Goal: Navigation & Orientation: Find specific page/section

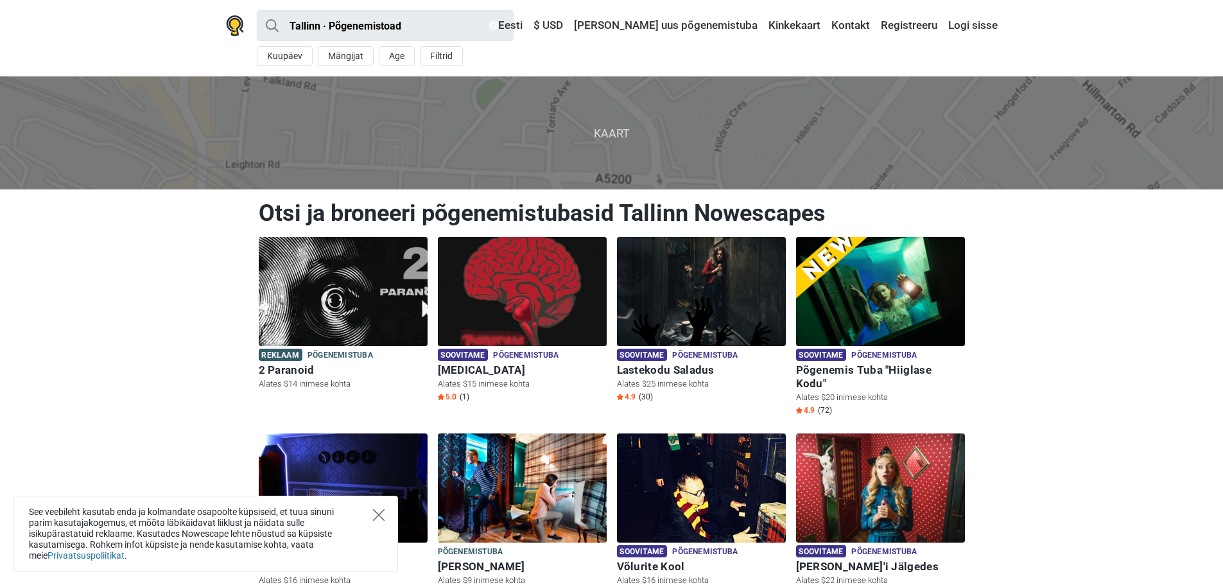
click at [378, 519] on icon "Close" at bounding box center [379, 515] width 12 height 12
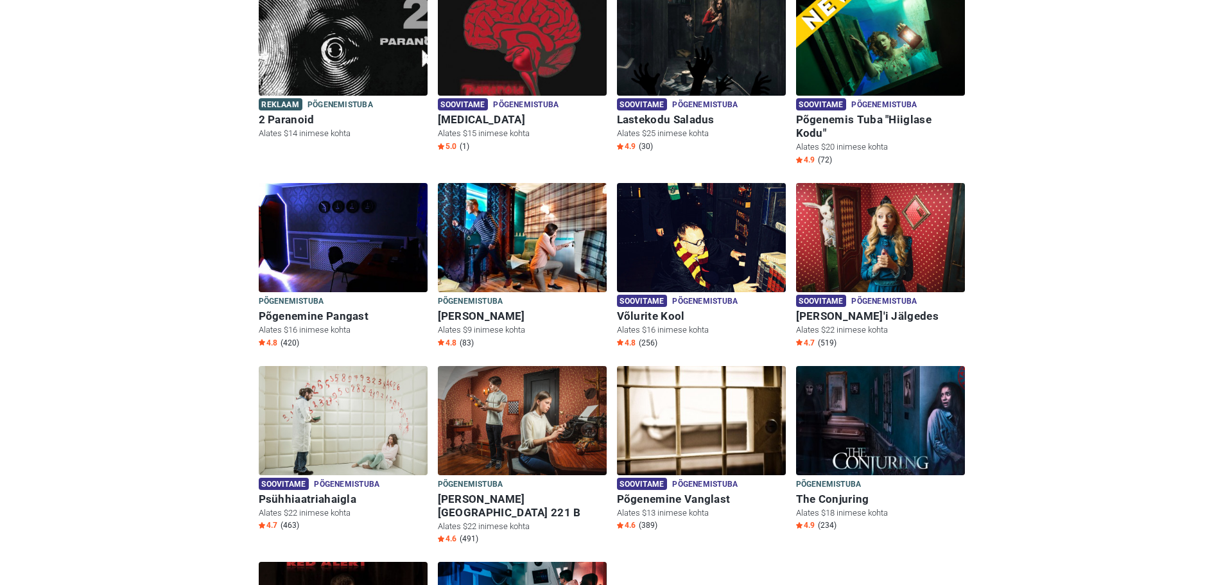
scroll to position [248, 0]
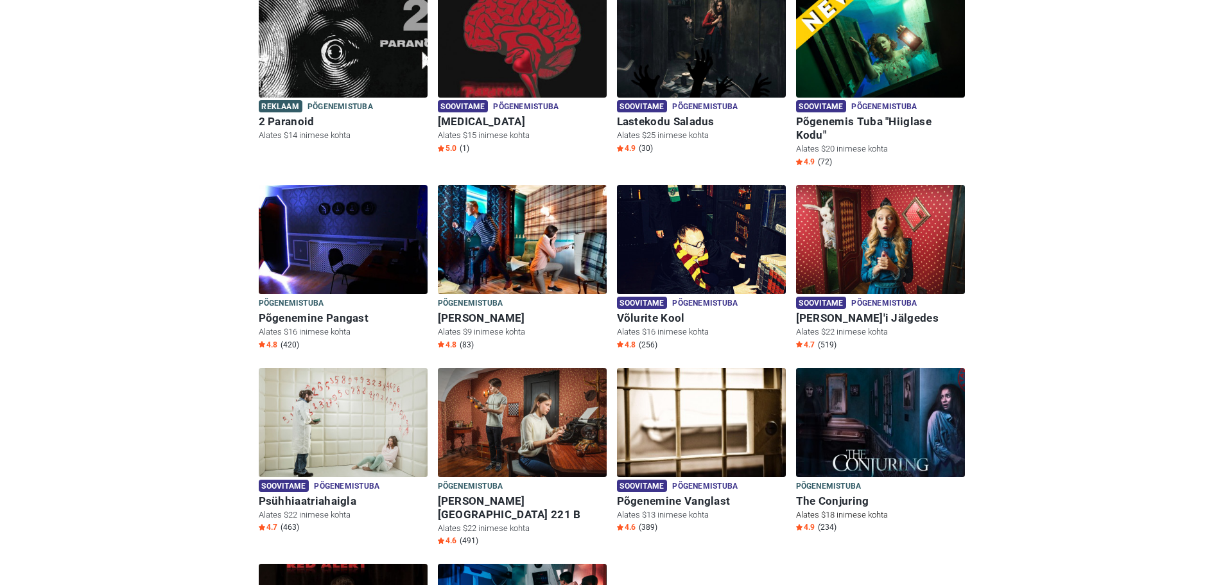
click at [879, 430] on img at bounding box center [880, 422] width 169 height 109
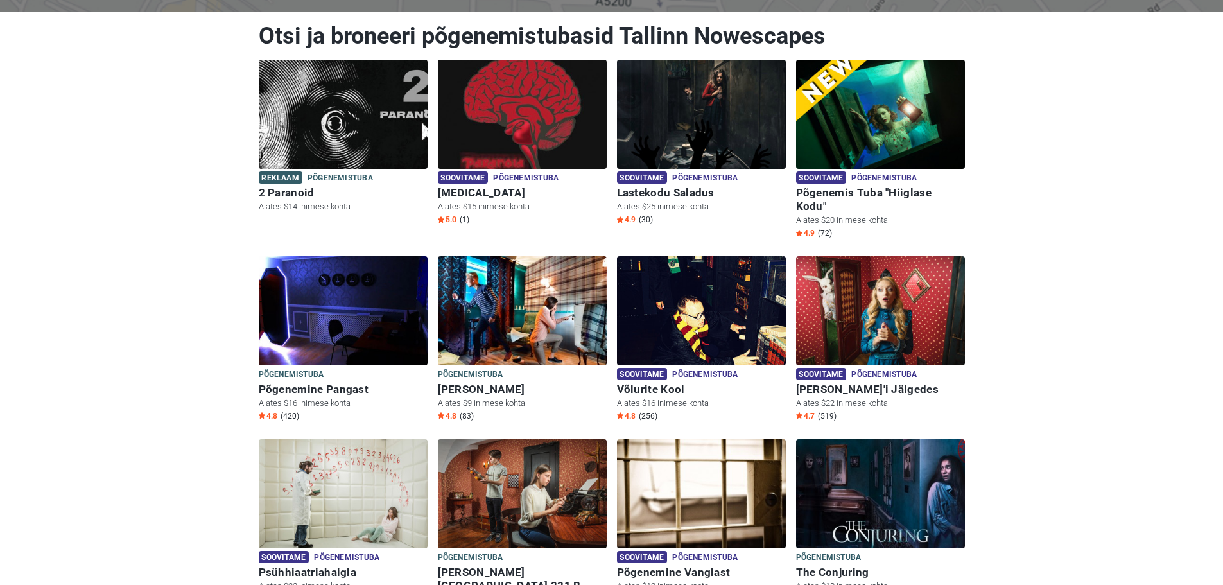
scroll to position [177, 0]
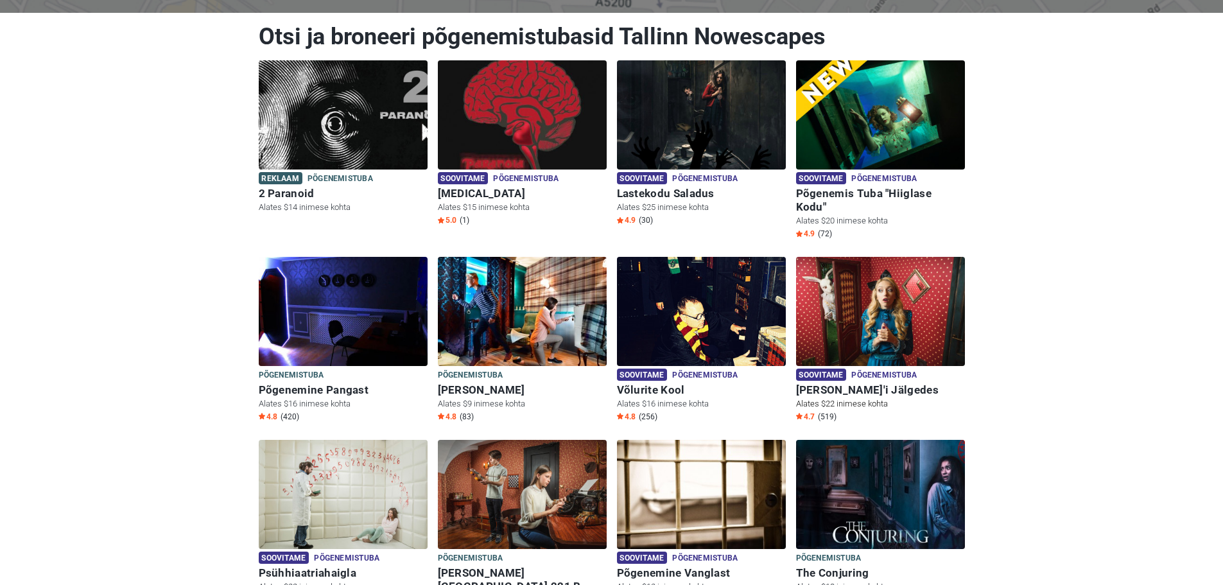
click at [856, 289] on img at bounding box center [880, 311] width 169 height 109
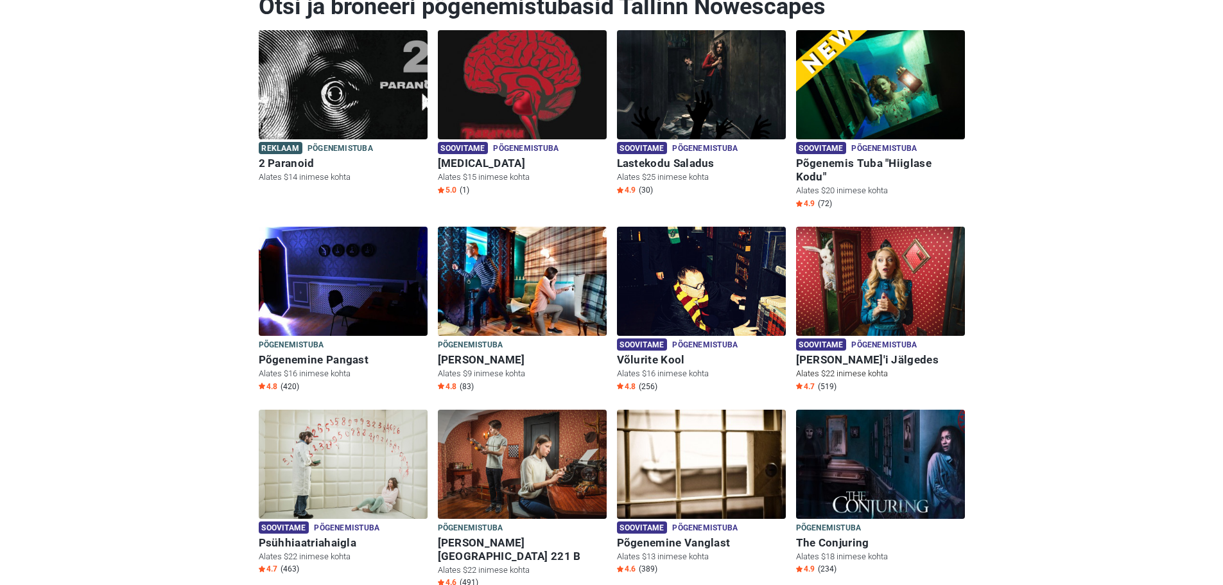
scroll to position [206, 0]
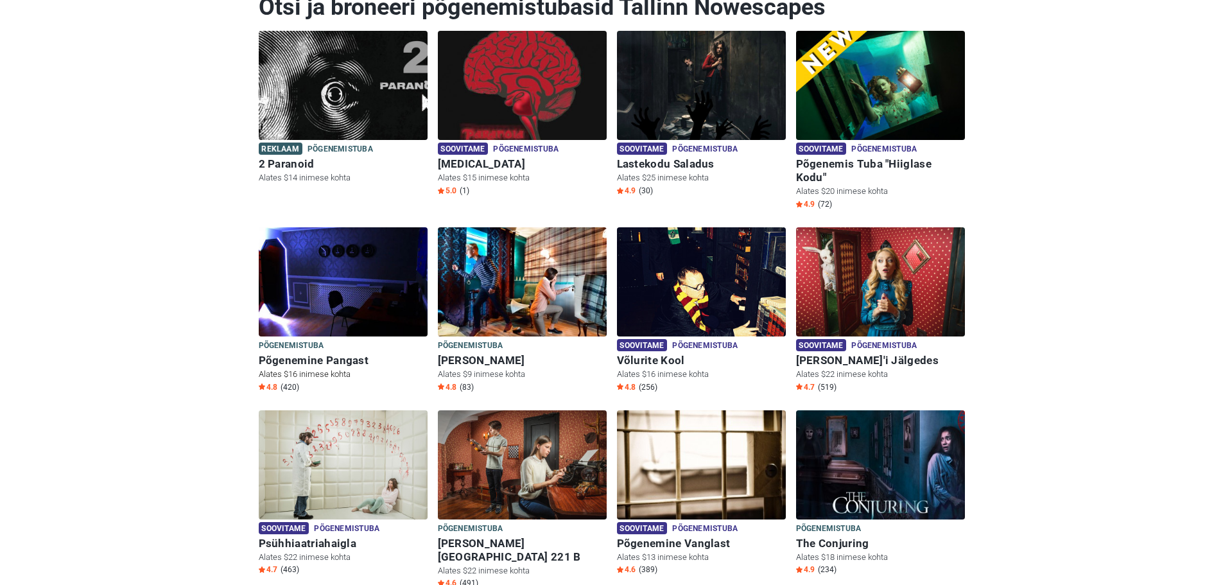
click at [350, 290] on img at bounding box center [343, 281] width 169 height 109
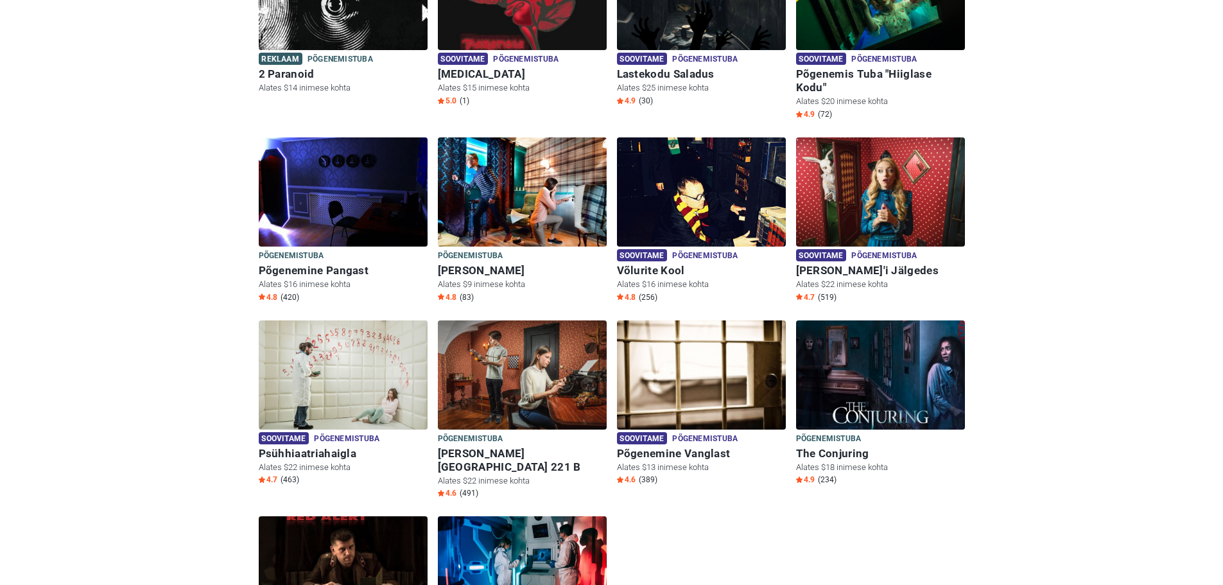
scroll to position [290, 0]
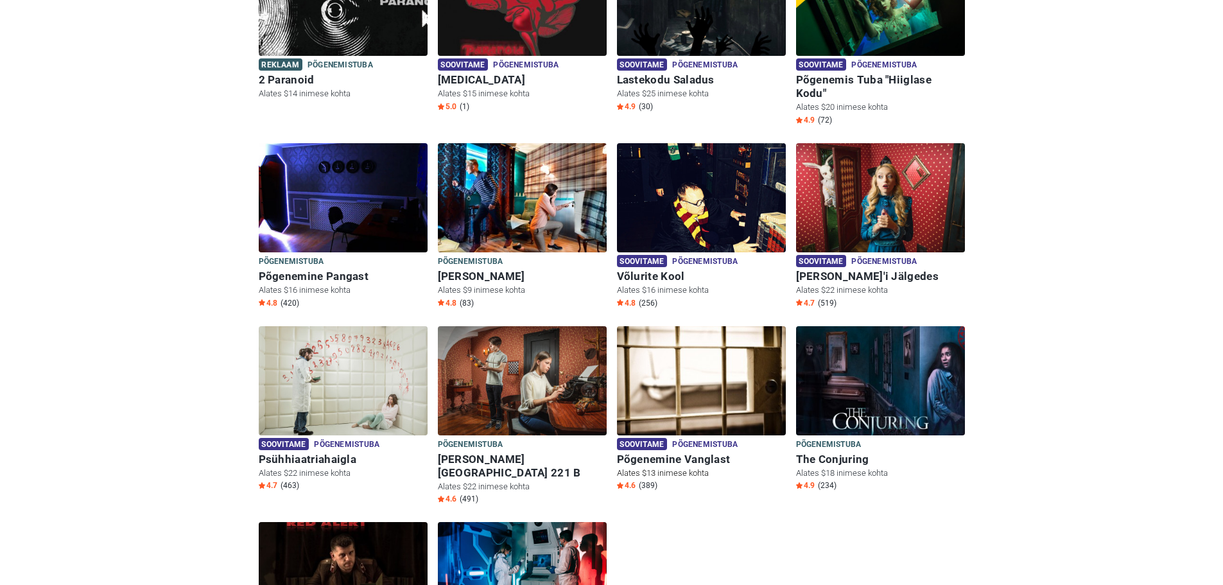
click at [697, 365] on img at bounding box center [701, 380] width 169 height 109
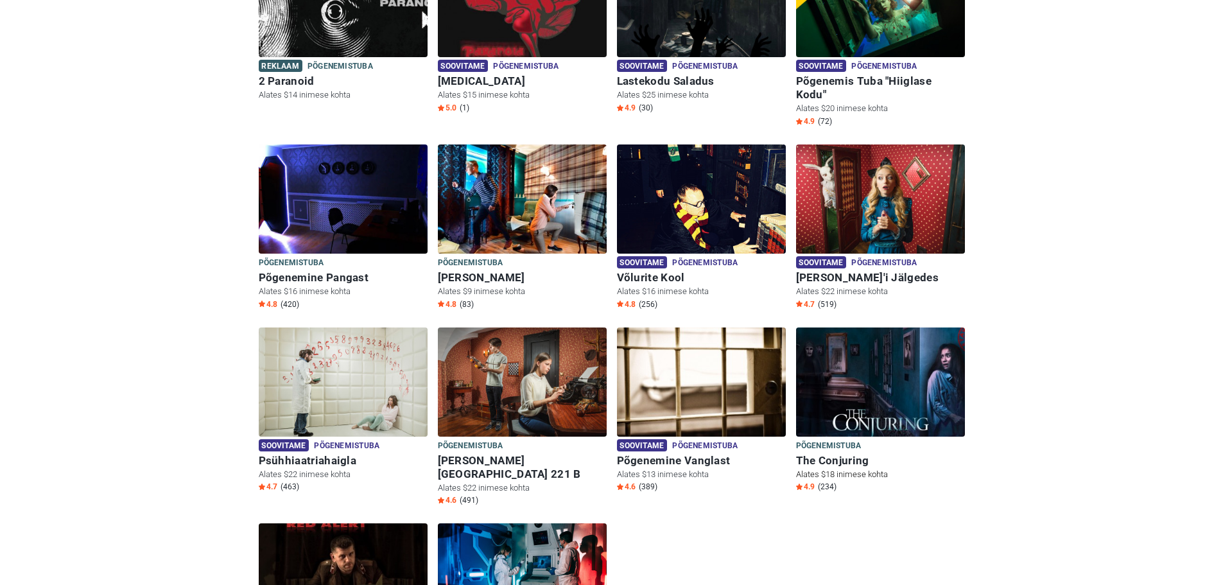
click at [903, 383] on img at bounding box center [880, 381] width 169 height 109
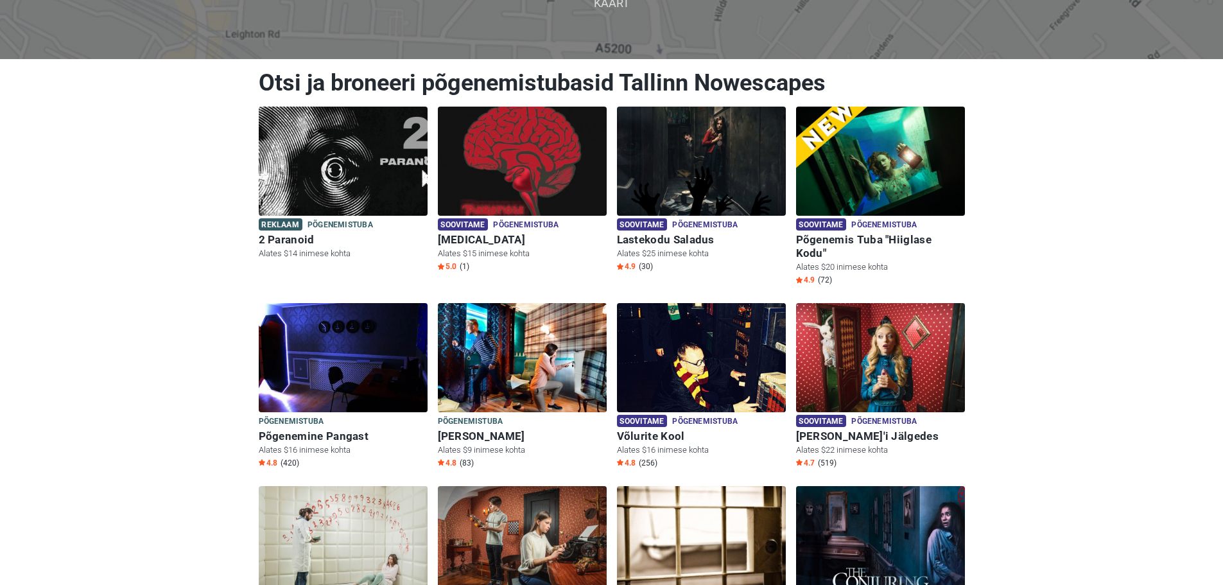
scroll to position [130, 0]
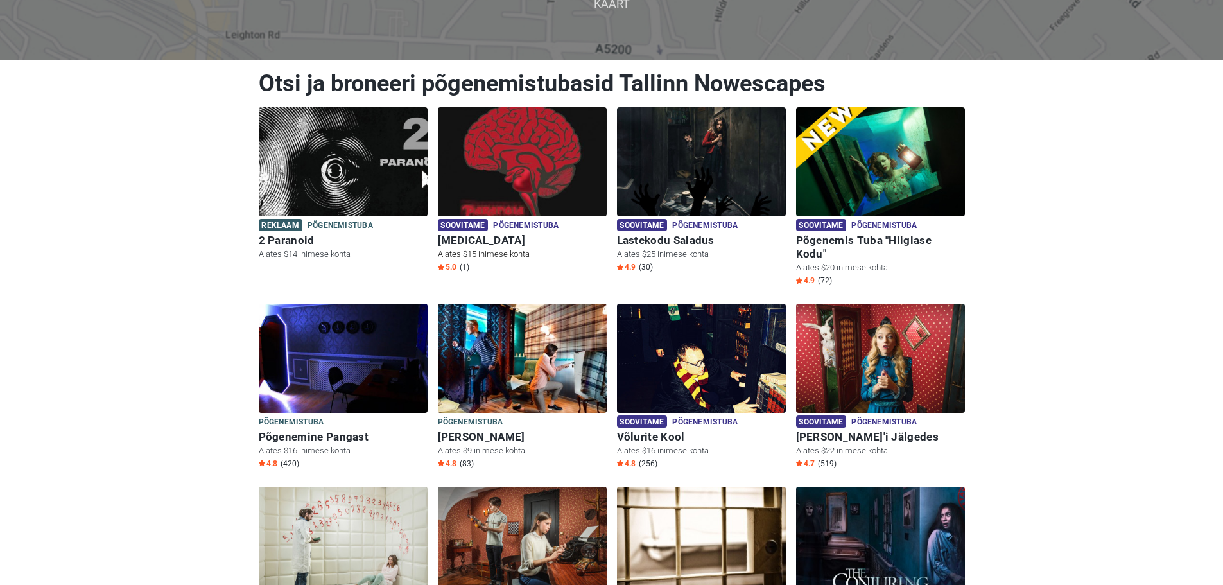
click at [494, 151] on img at bounding box center [522, 161] width 169 height 109
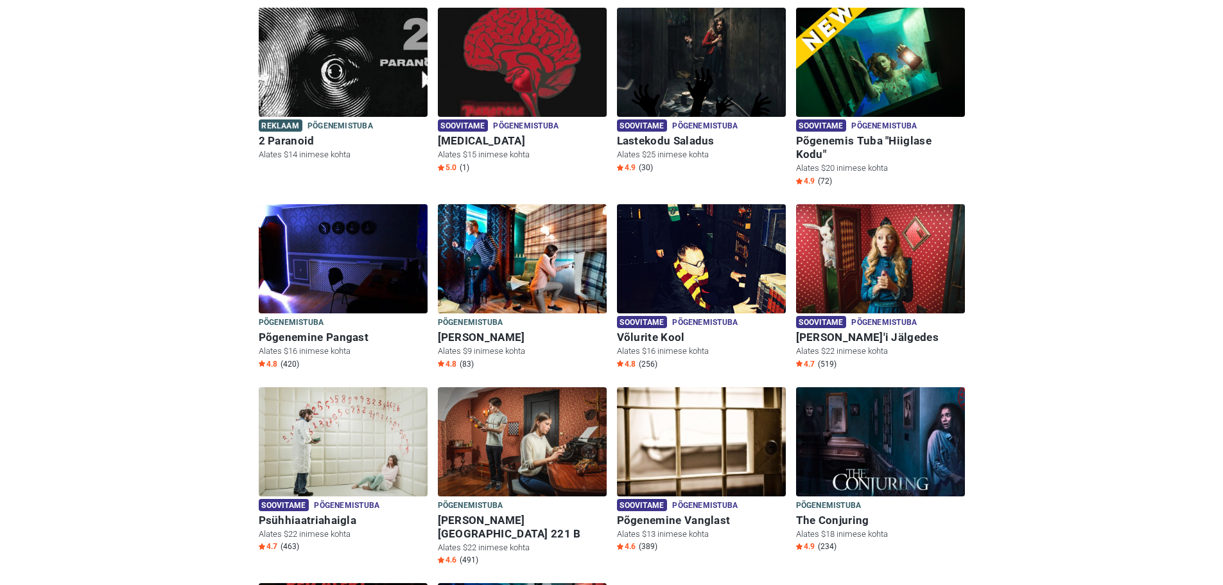
scroll to position [229, 0]
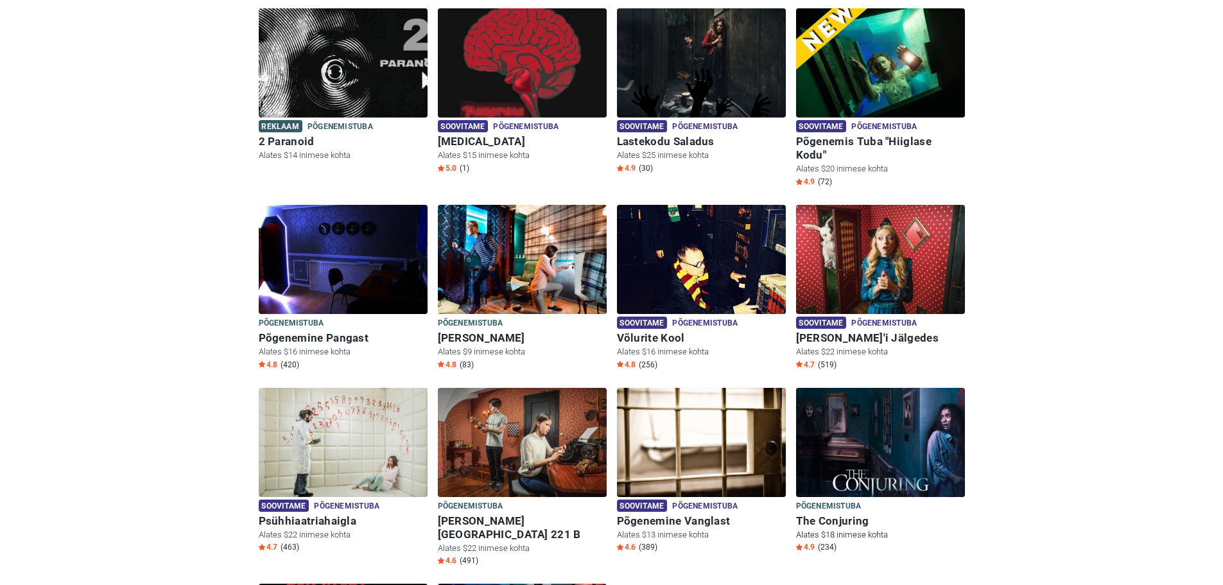
click at [844, 428] on img at bounding box center [880, 442] width 169 height 109
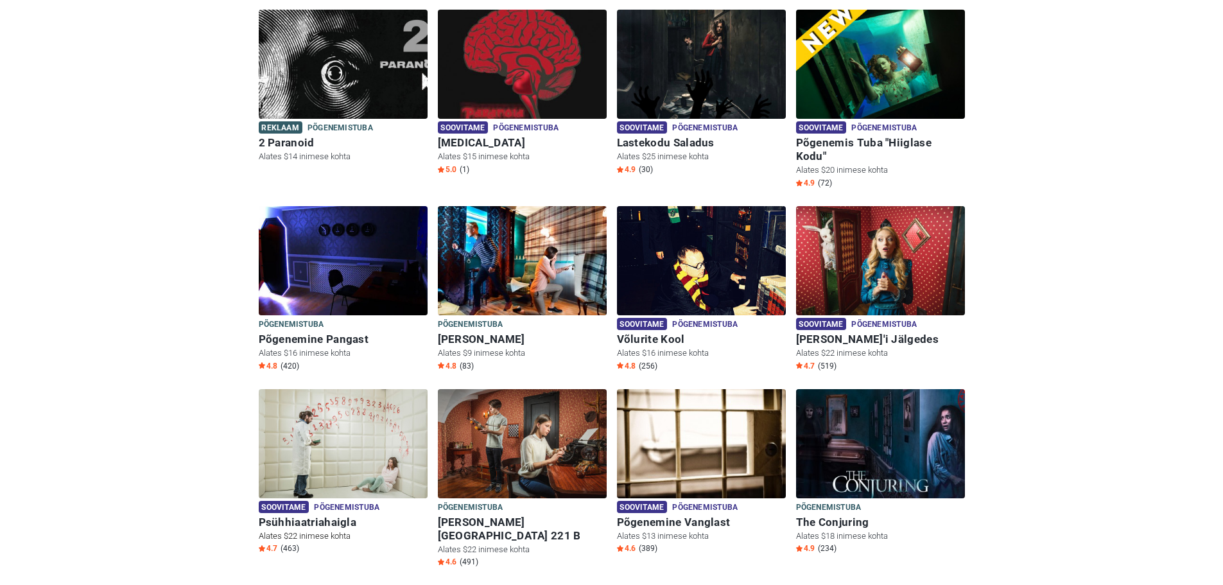
click at [323, 422] on img at bounding box center [343, 443] width 169 height 109
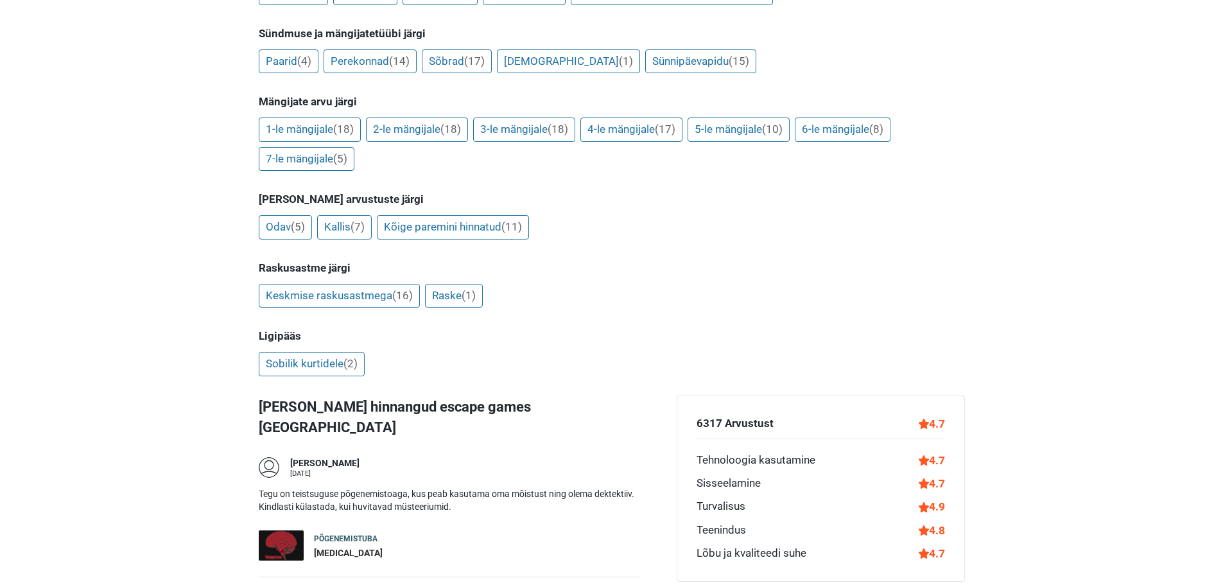
scroll to position [1135, 0]
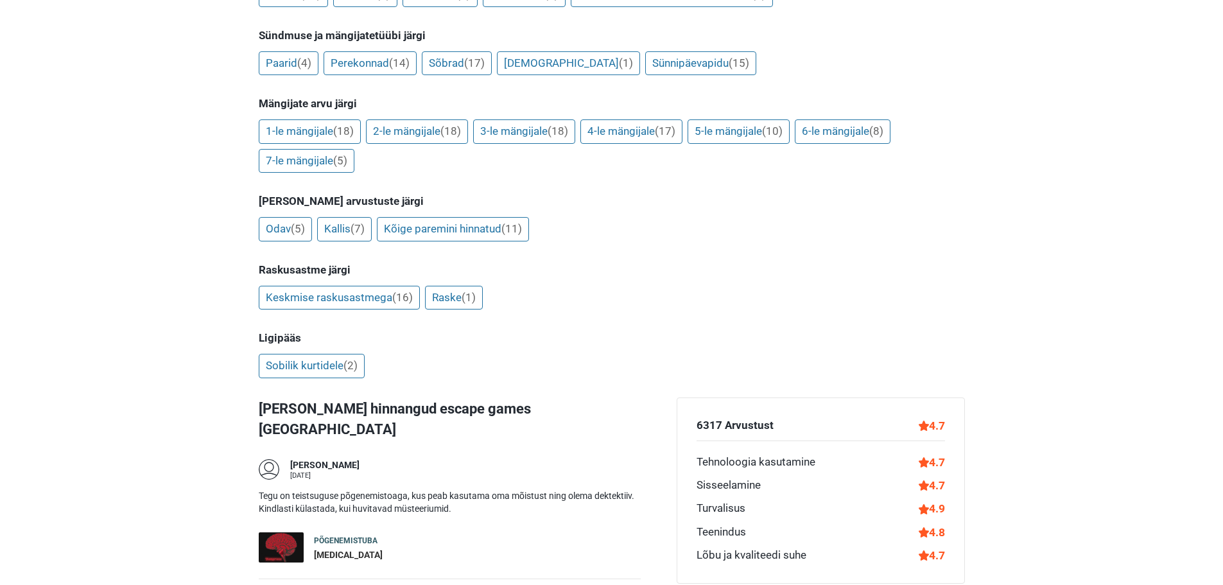
click at [266, 532] on img at bounding box center [281, 547] width 45 height 30
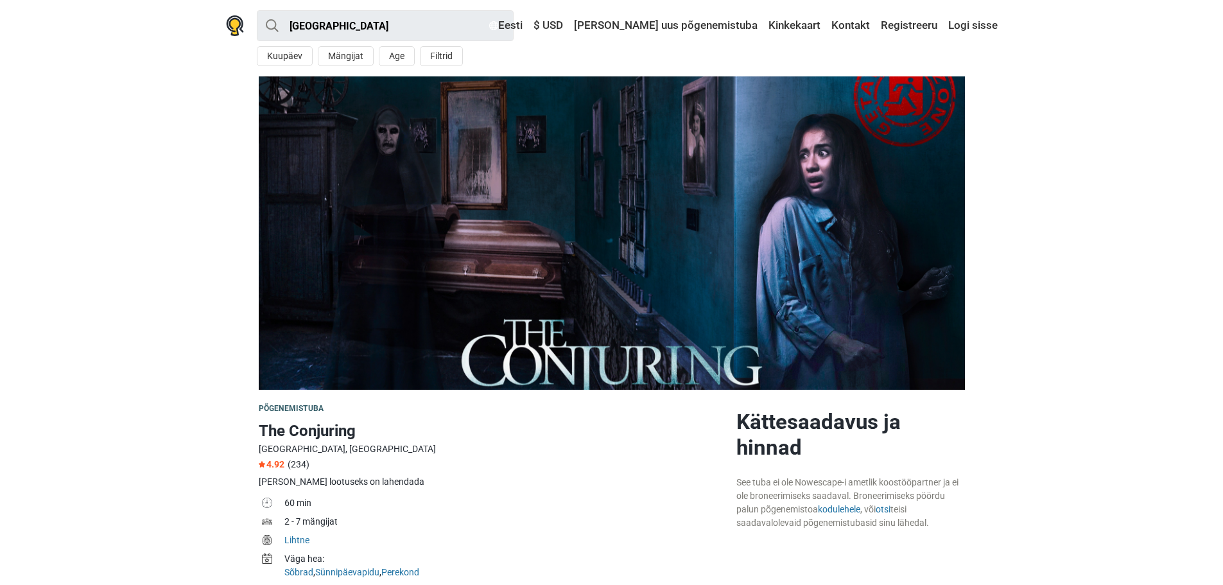
click at [255, 256] on div at bounding box center [612, 232] width 717 height 313
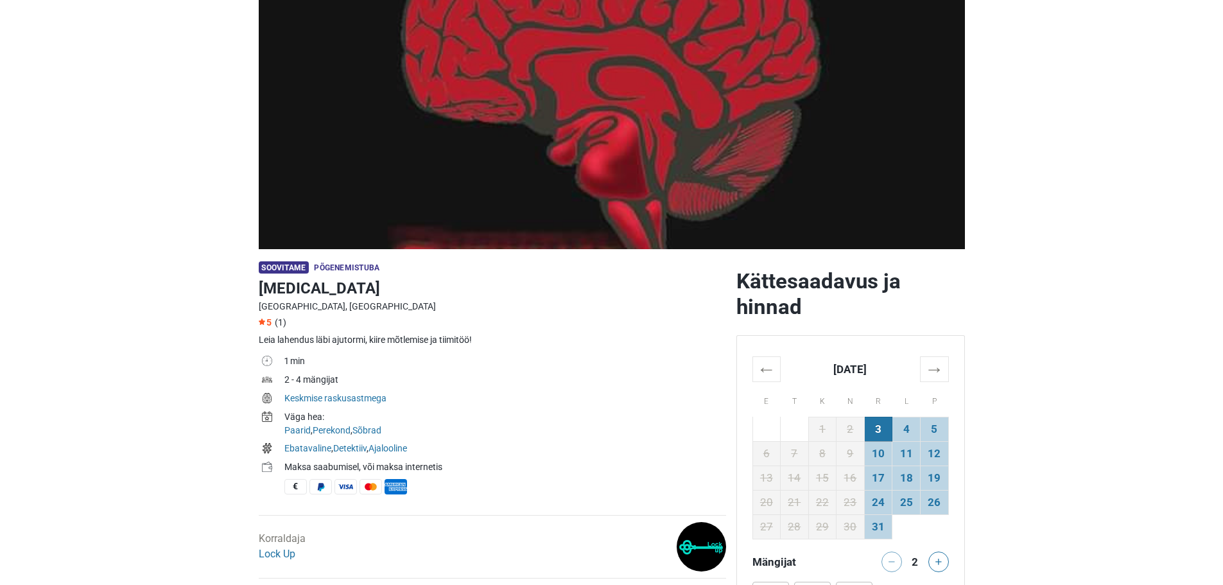
scroll to position [140, 0]
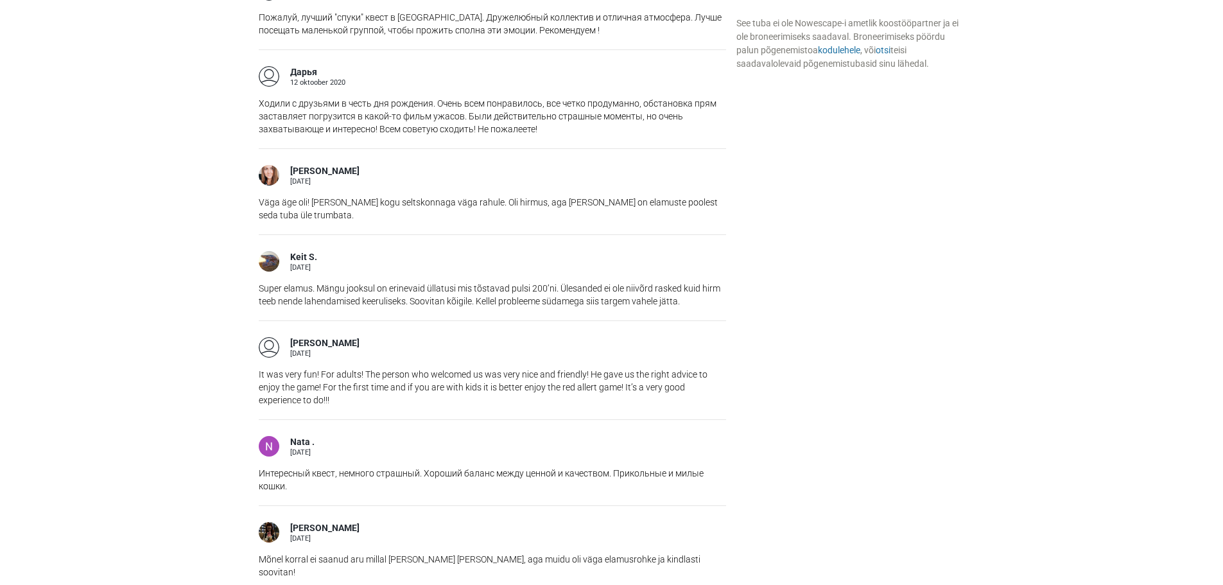
scroll to position [1648, 0]
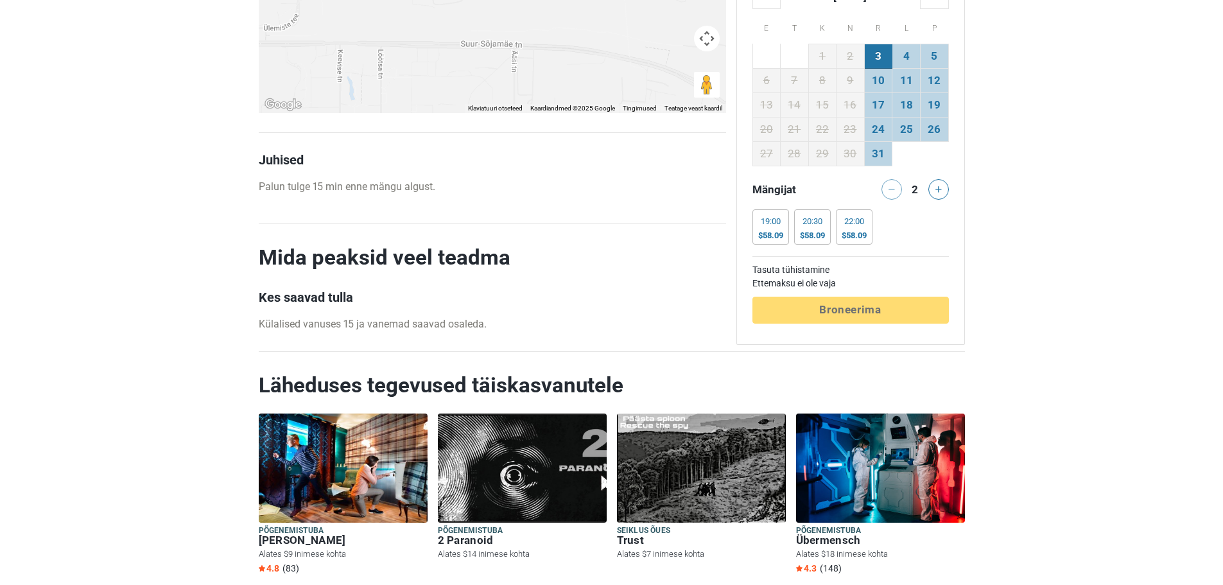
scroll to position [1405, 0]
